Goal: Transaction & Acquisition: Download file/media

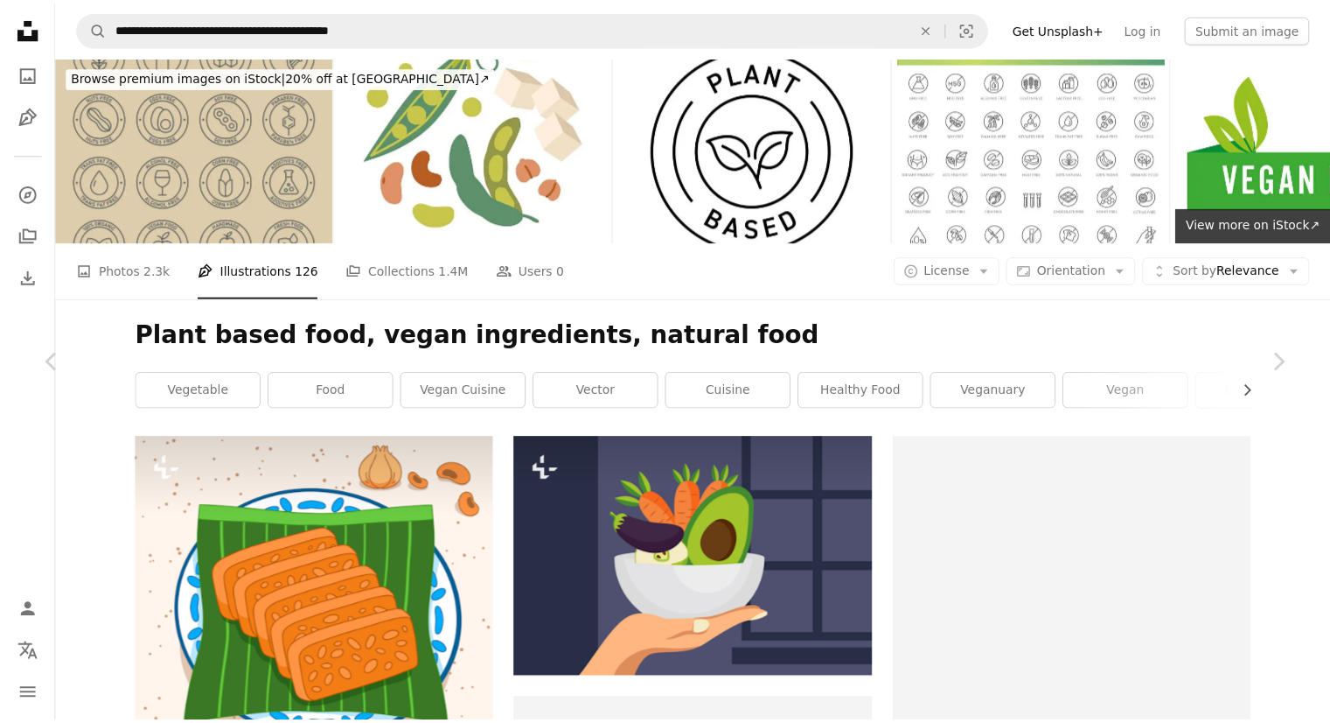
scroll to position [34324, 0]
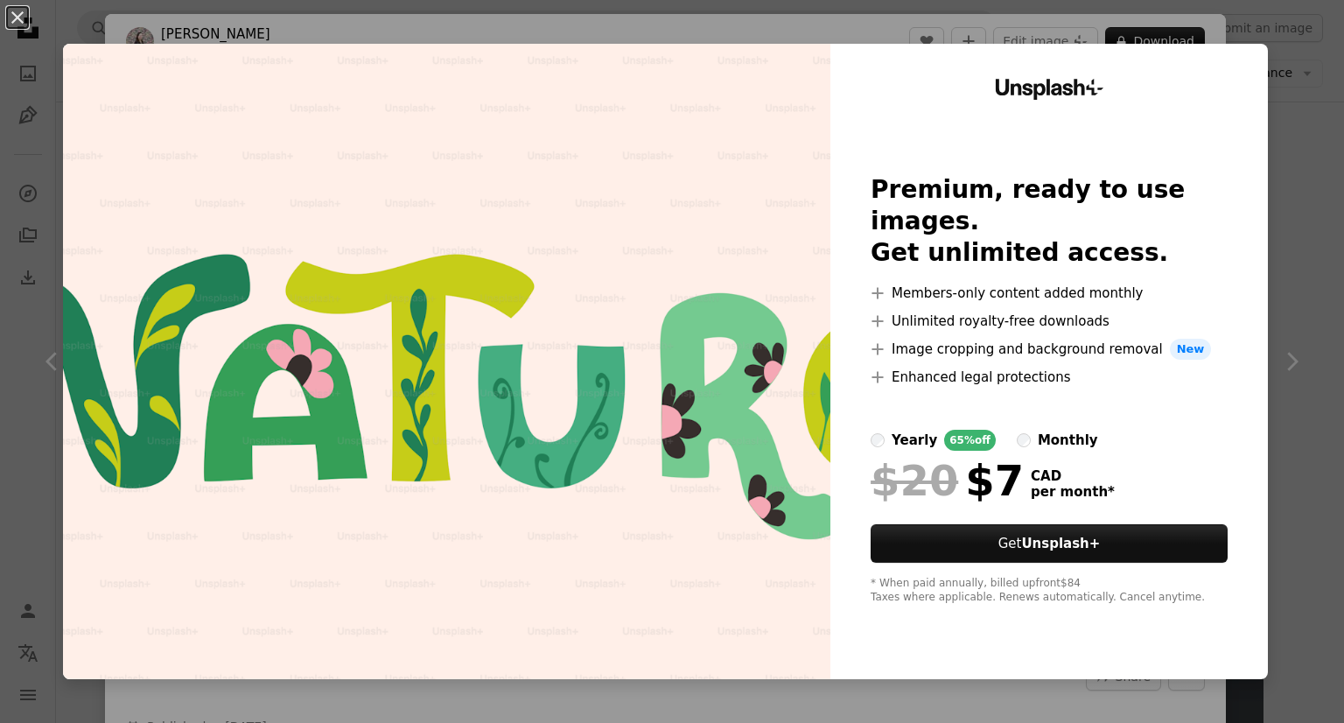
click at [1281, 130] on div "An X shape Unsplash+ Premium, ready to use images. Get unlimited access. A plus…" at bounding box center [672, 361] width 1344 height 723
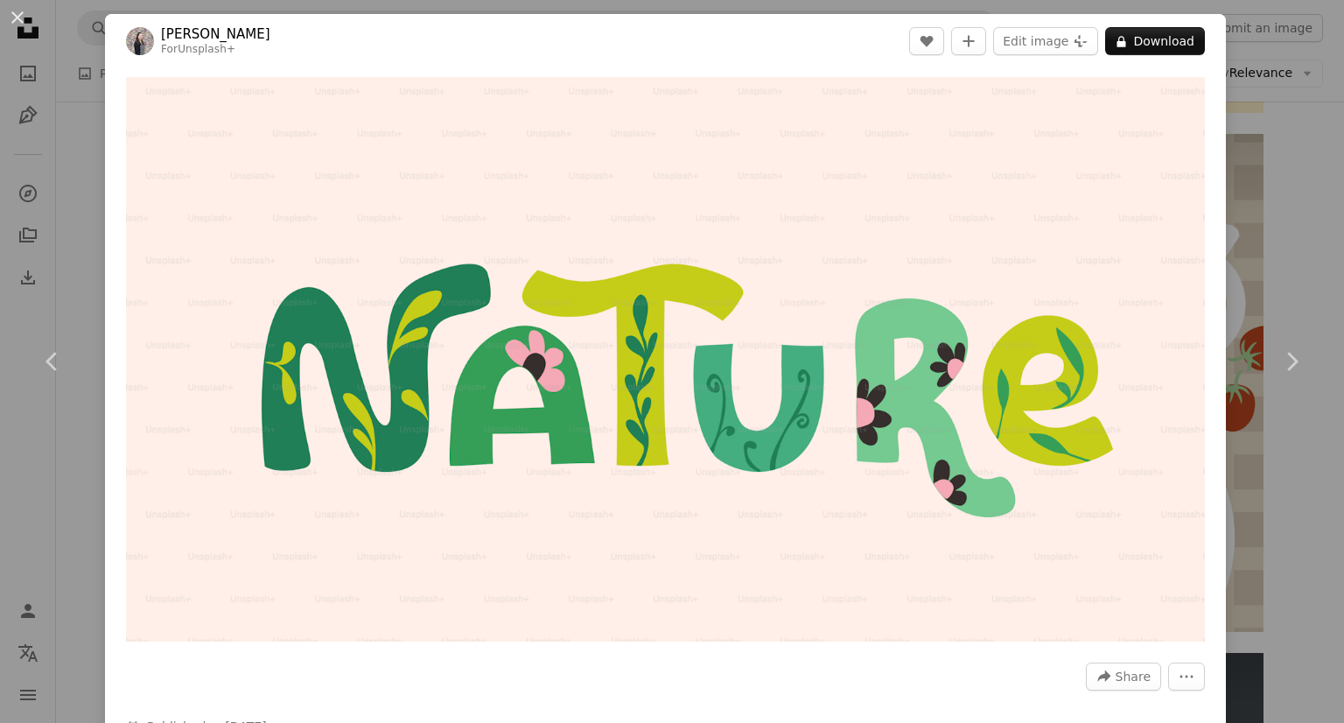
click at [1281, 130] on div "An X shape Chevron left Chevron right [PERSON_NAME] For Unsplash+ A heart A plu…" at bounding box center [672, 361] width 1344 height 723
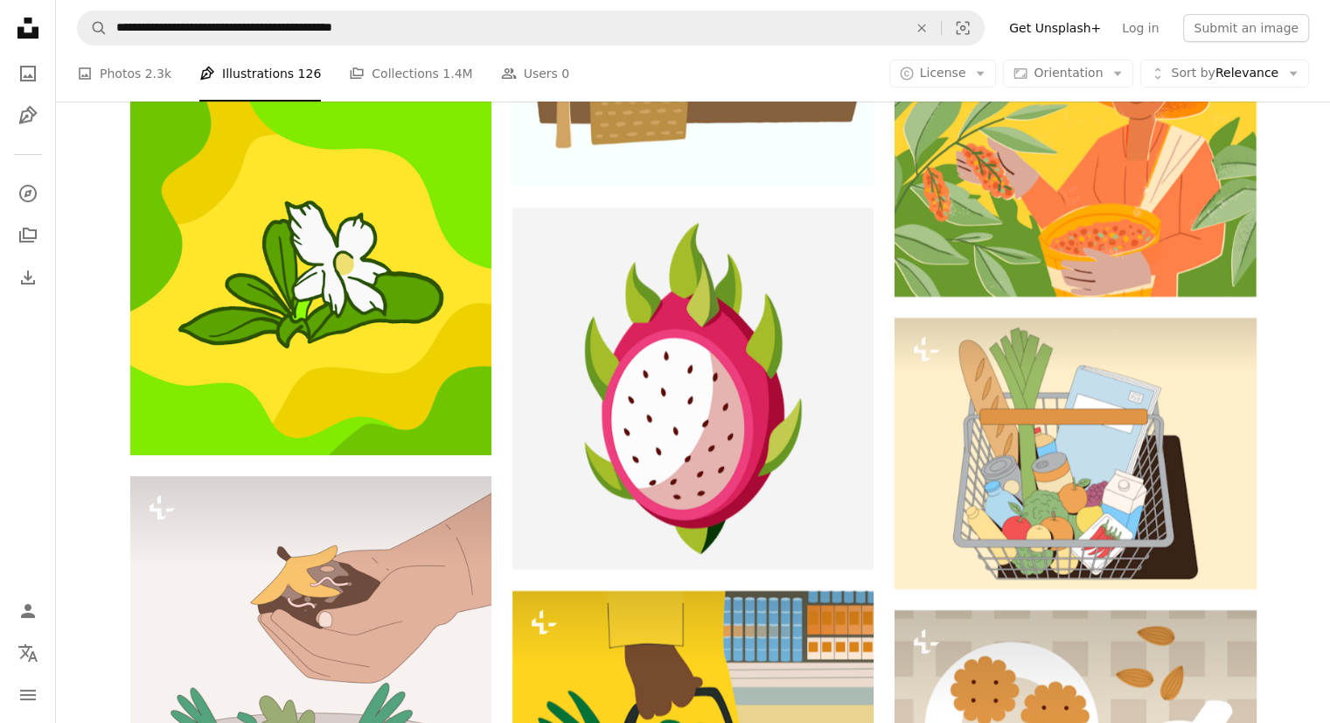
scroll to position [33847, 0]
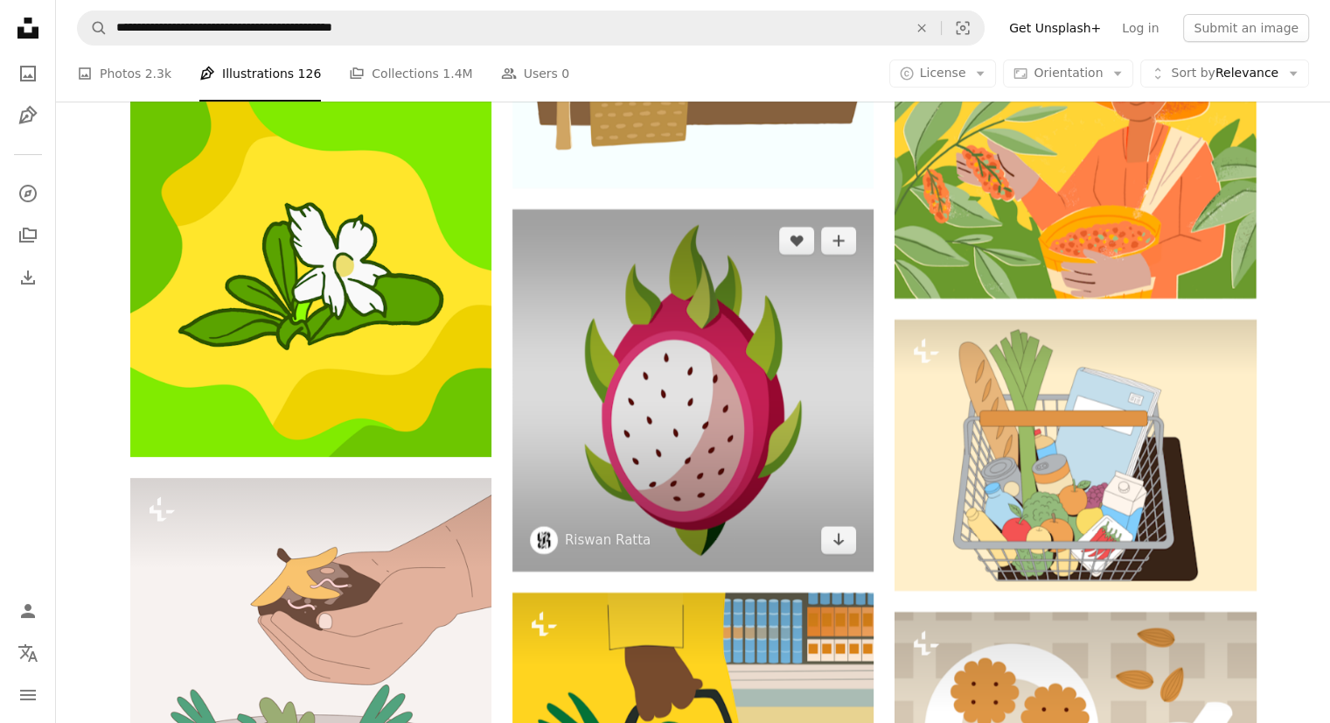
click at [600, 209] on img at bounding box center [693, 389] width 361 height 361
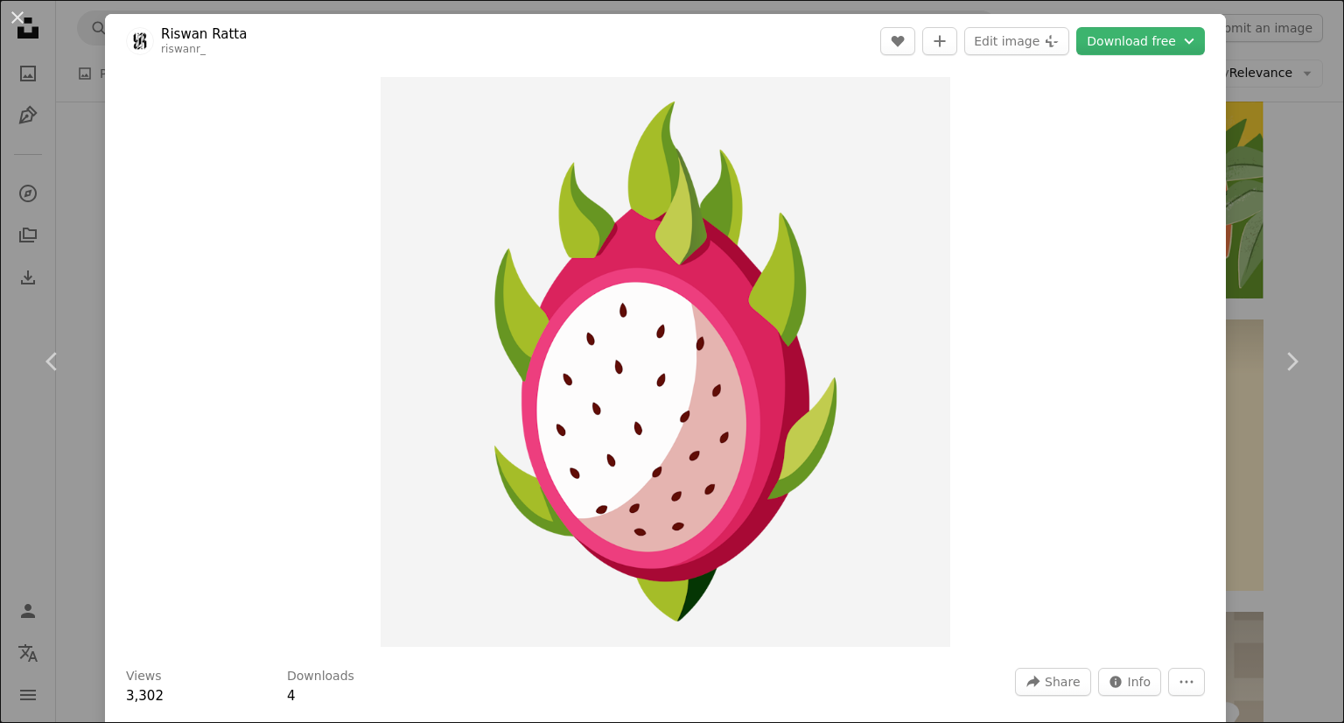
click at [1302, 225] on div "An X shape Chevron left Chevron right [PERSON_NAME] riswanr_ A heart A plus sig…" at bounding box center [672, 361] width 1344 height 723
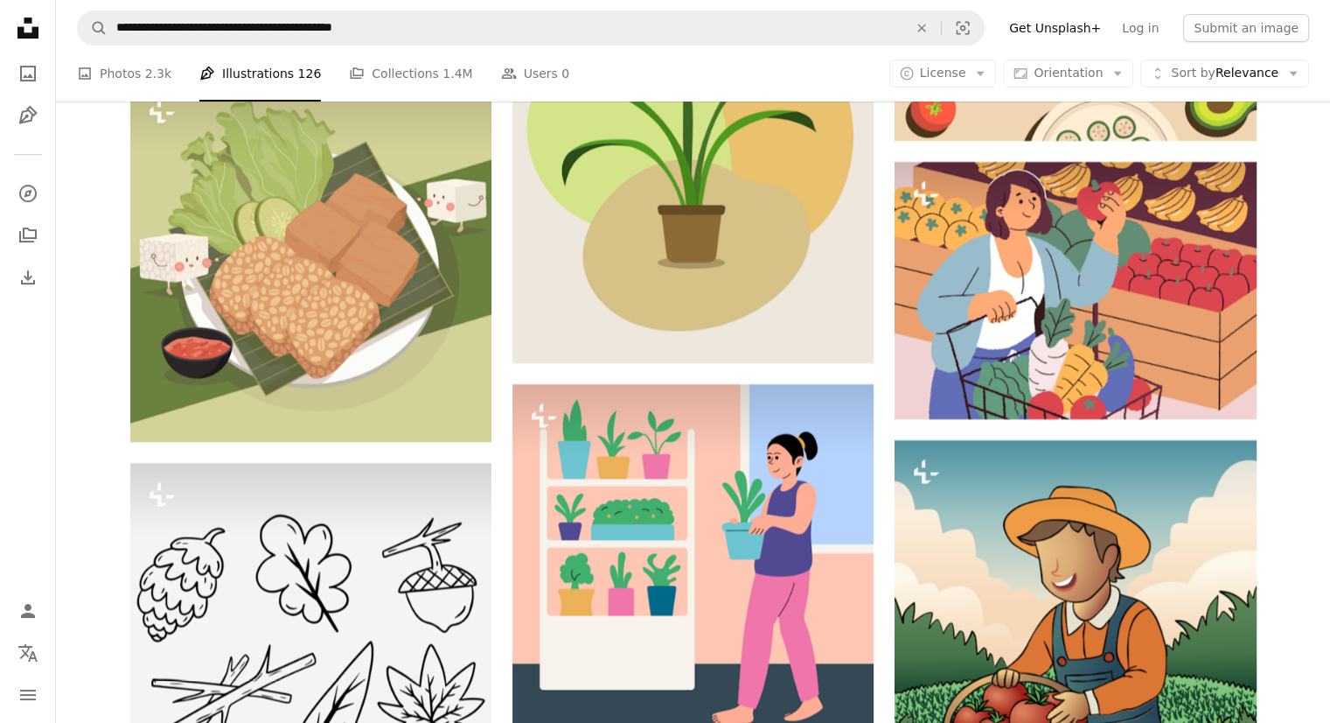
scroll to position [67030, 0]
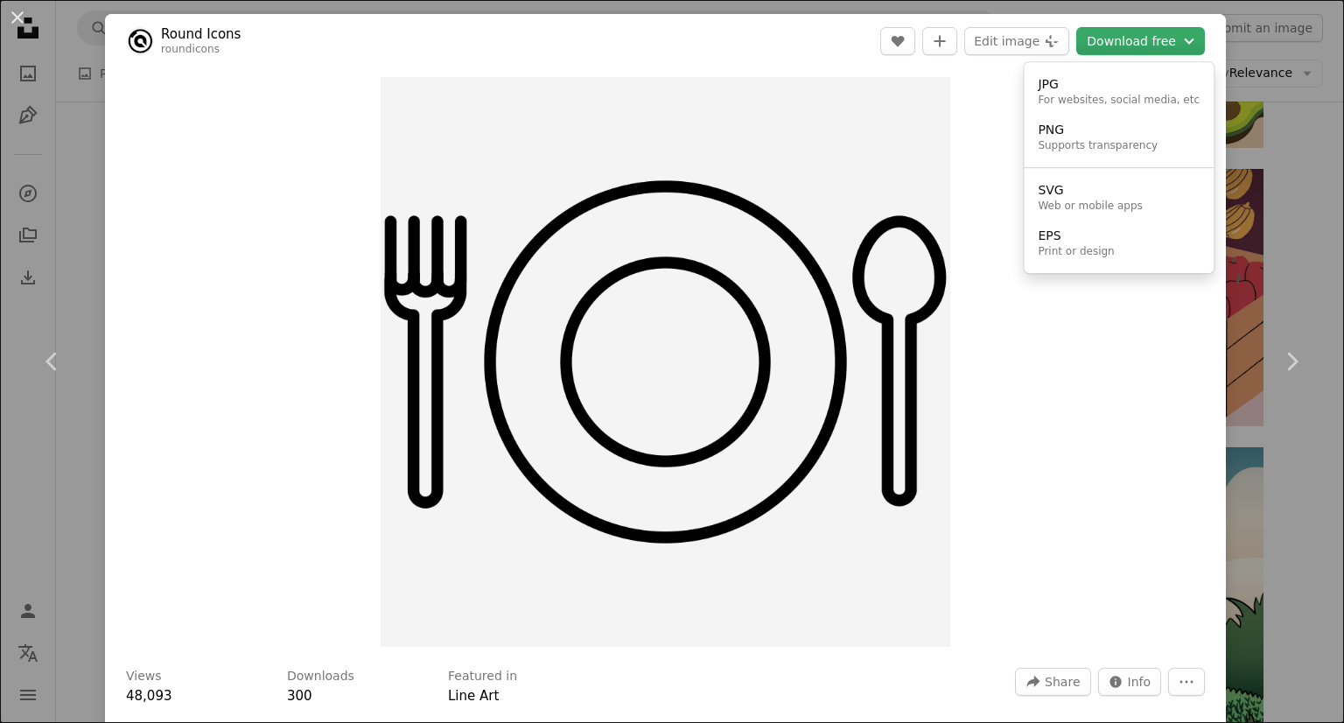
click at [1181, 44] on icon "Chevron down" at bounding box center [1188, 41] width 19 height 21
click at [1118, 98] on div "For websites, social media, etc" at bounding box center [1118, 101] width 162 height 14
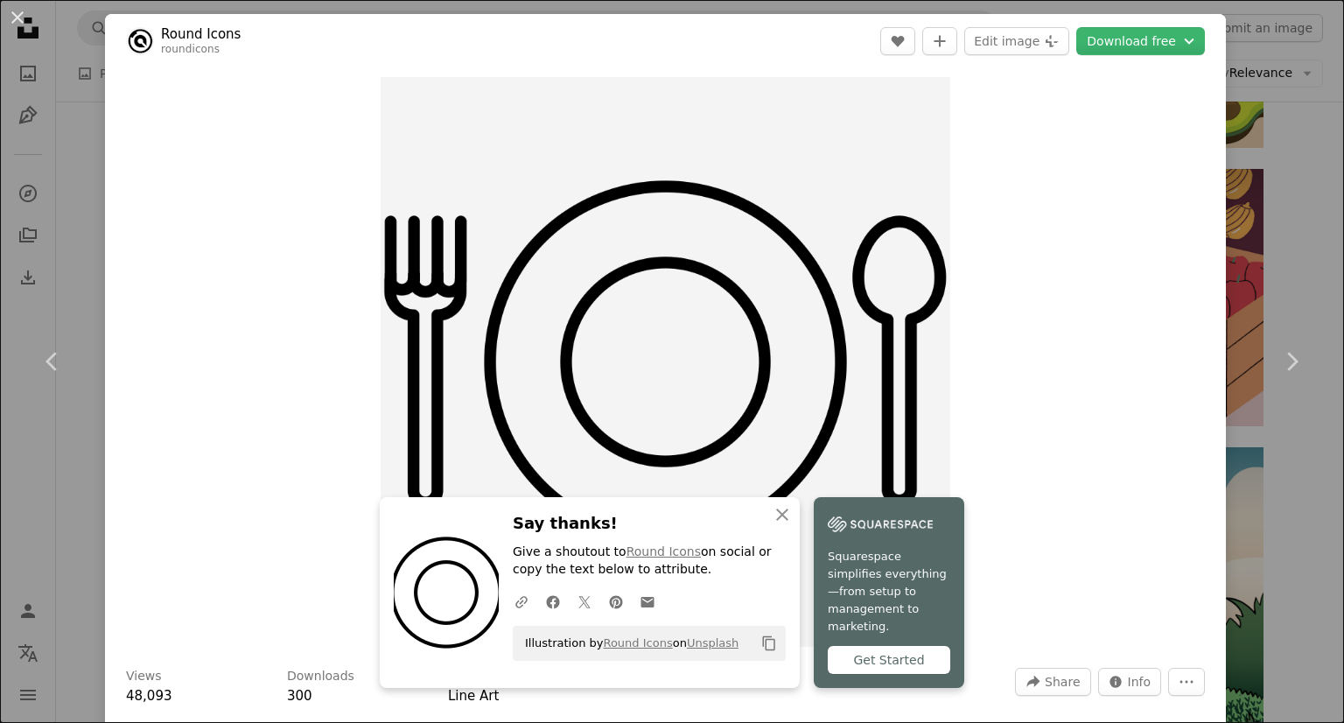
click at [188, 583] on div "Zoom in" at bounding box center [665, 361] width 1121 height 587
click at [1279, 472] on div "An X shape Chevron left Chevron right An X shape Close Say thanks! Give a shout…" at bounding box center [672, 361] width 1344 height 723
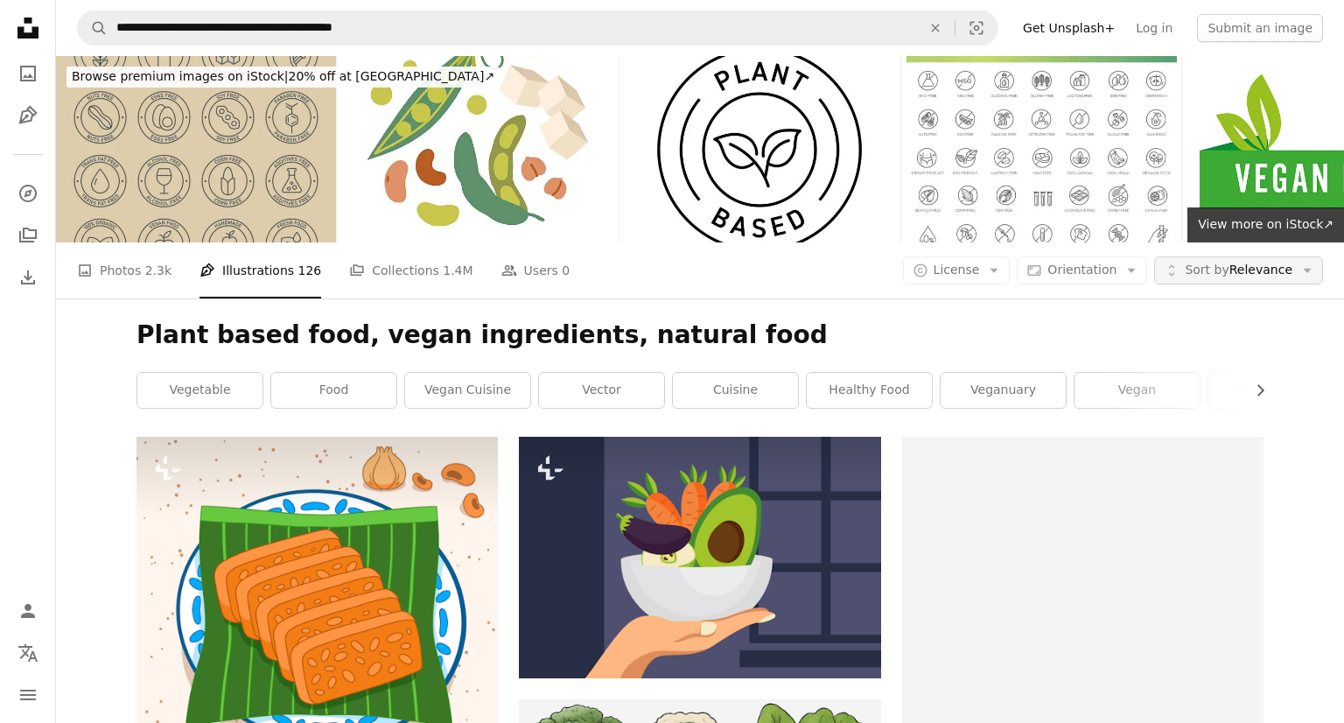
scroll to position [73474, 0]
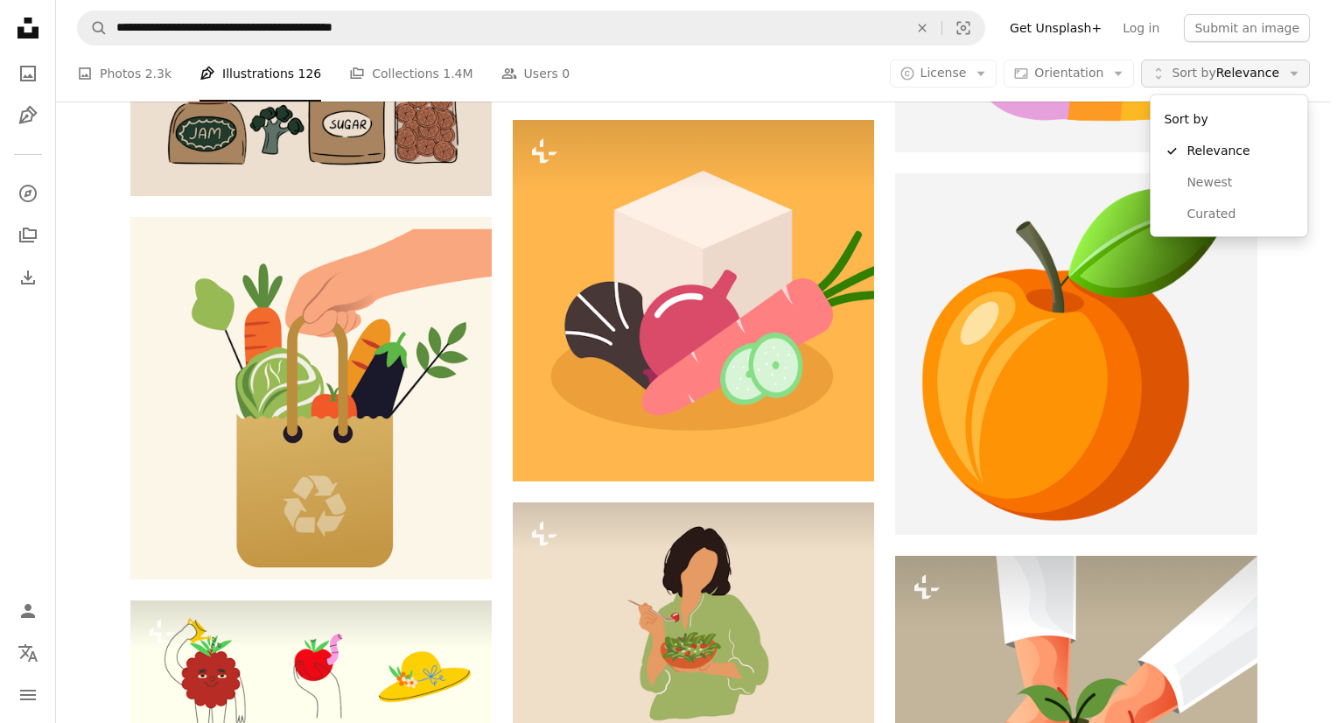
click at [1257, 84] on button "Unfold Sort by Relevance Arrow down" at bounding box center [1225, 73] width 169 height 28
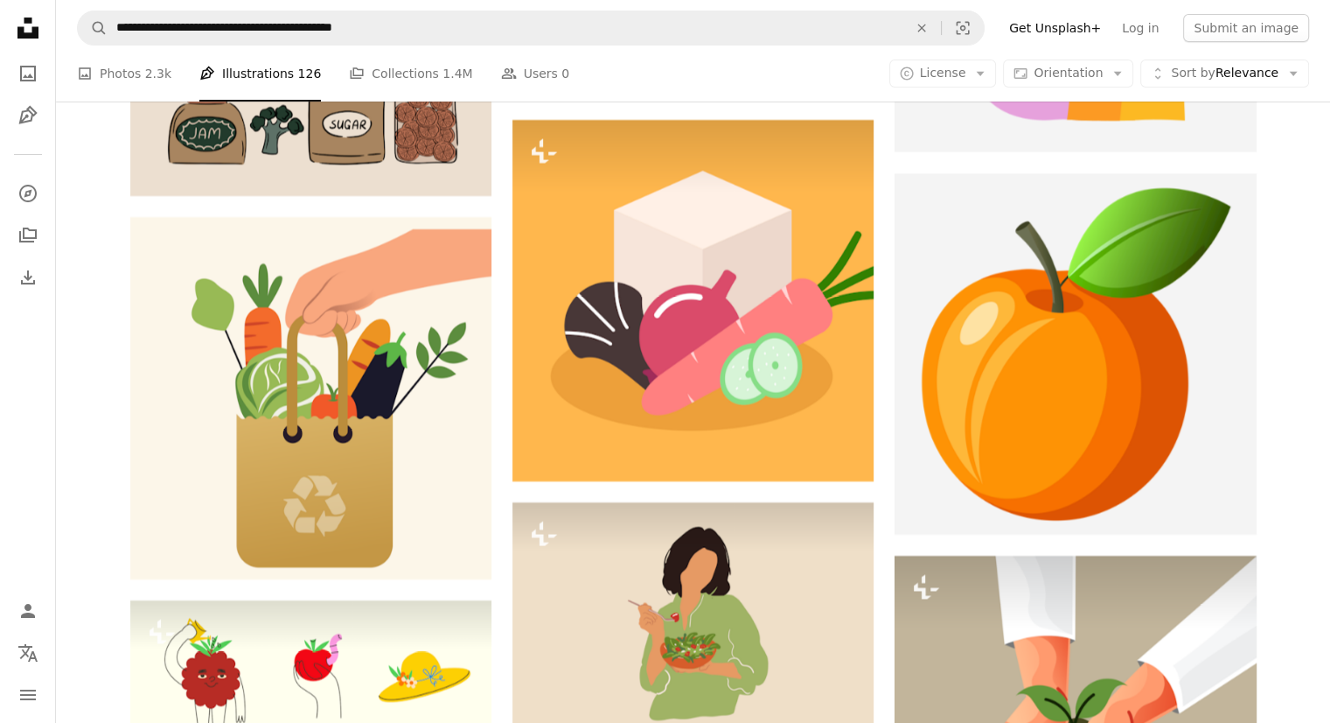
scroll to position [0, 0]
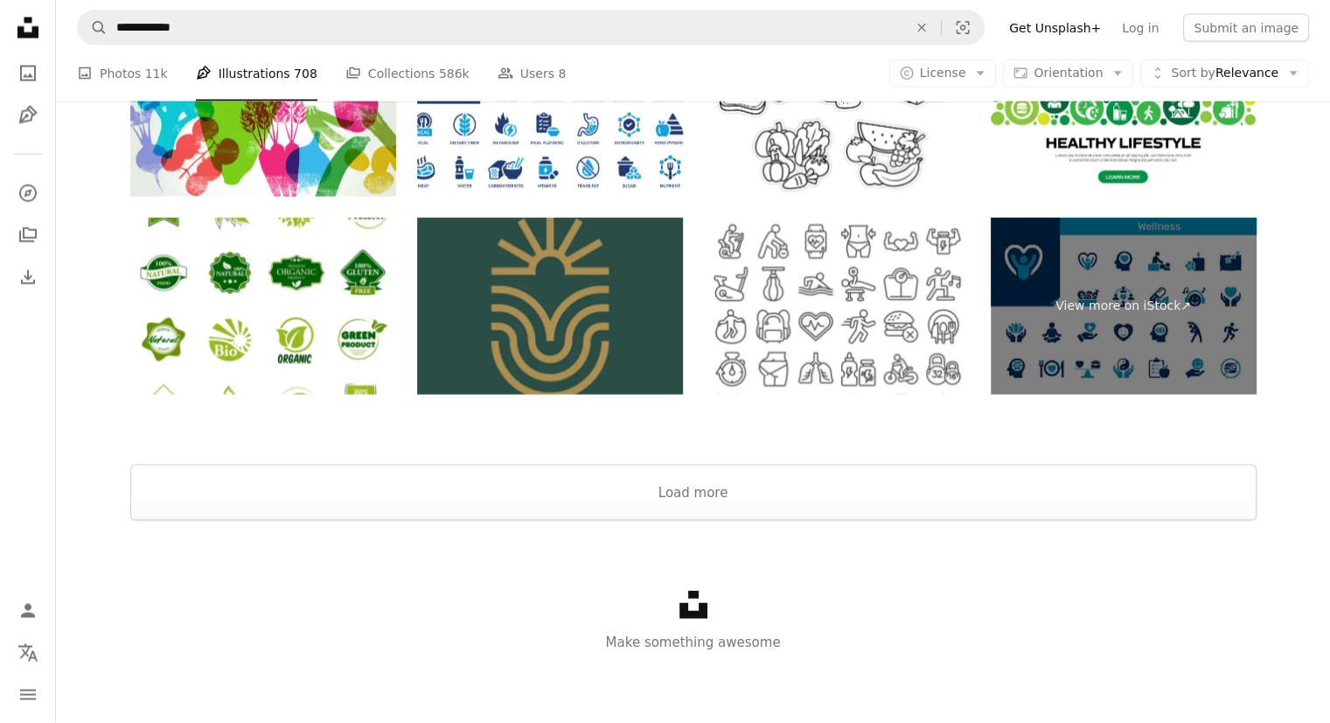
scroll to position [2483, 0]
click at [810, 503] on button "Load more" at bounding box center [693, 492] width 1127 height 56
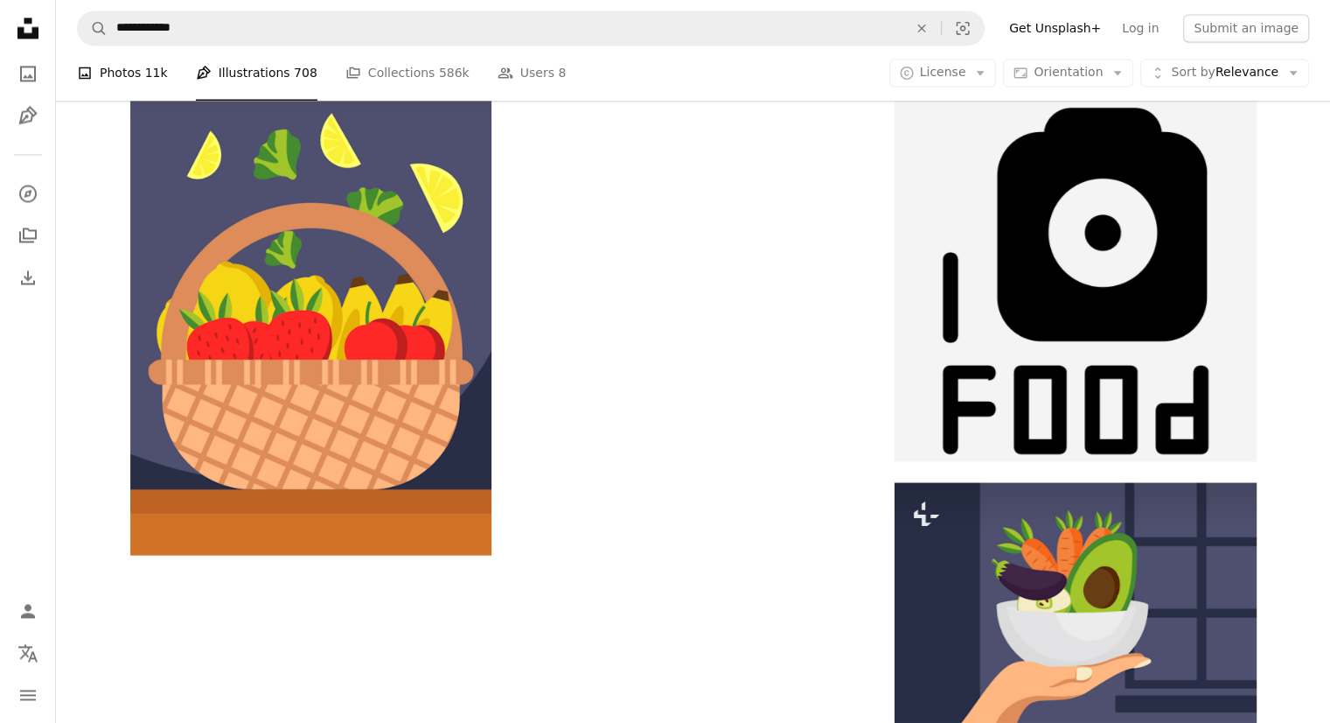
scroll to position [11163, 0]
